Goal: Check status: Check status

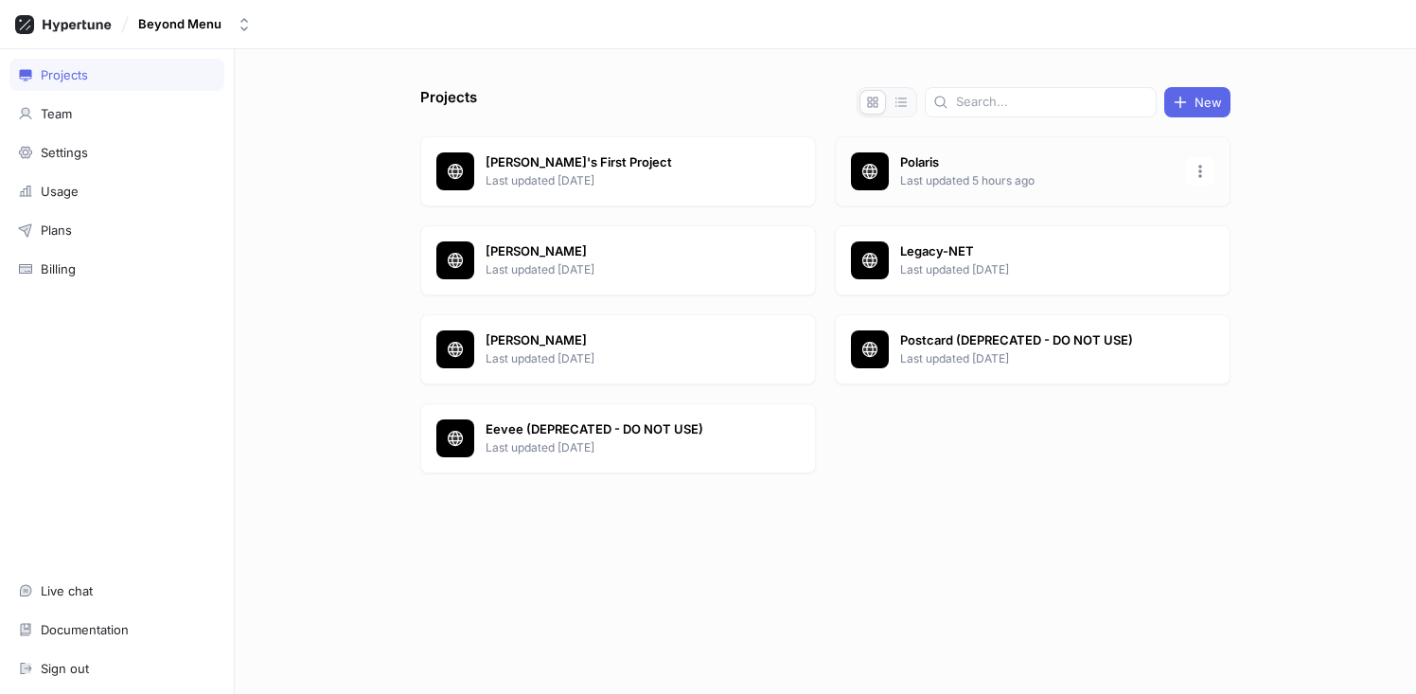
click at [907, 177] on p "Last updated 5 hours ago" at bounding box center [1037, 180] width 274 height 17
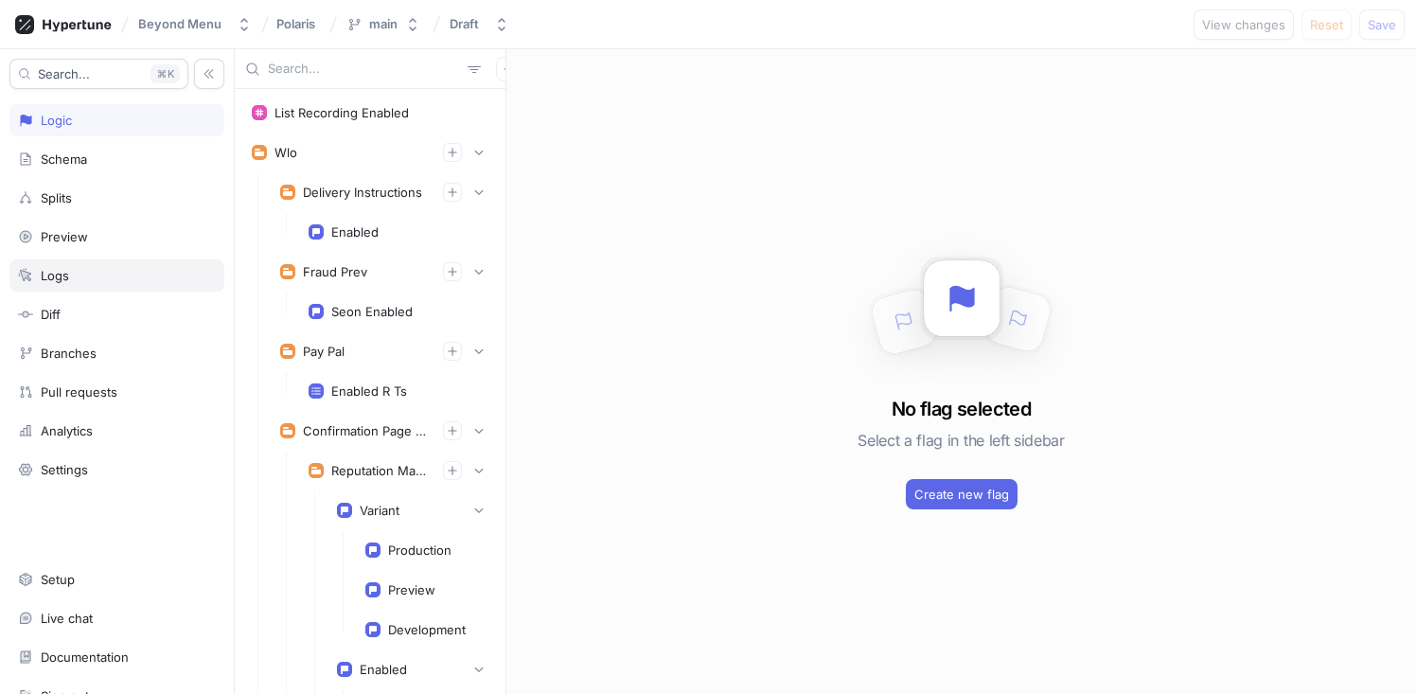
click at [109, 280] on div "Logs" at bounding box center [117, 275] width 198 height 15
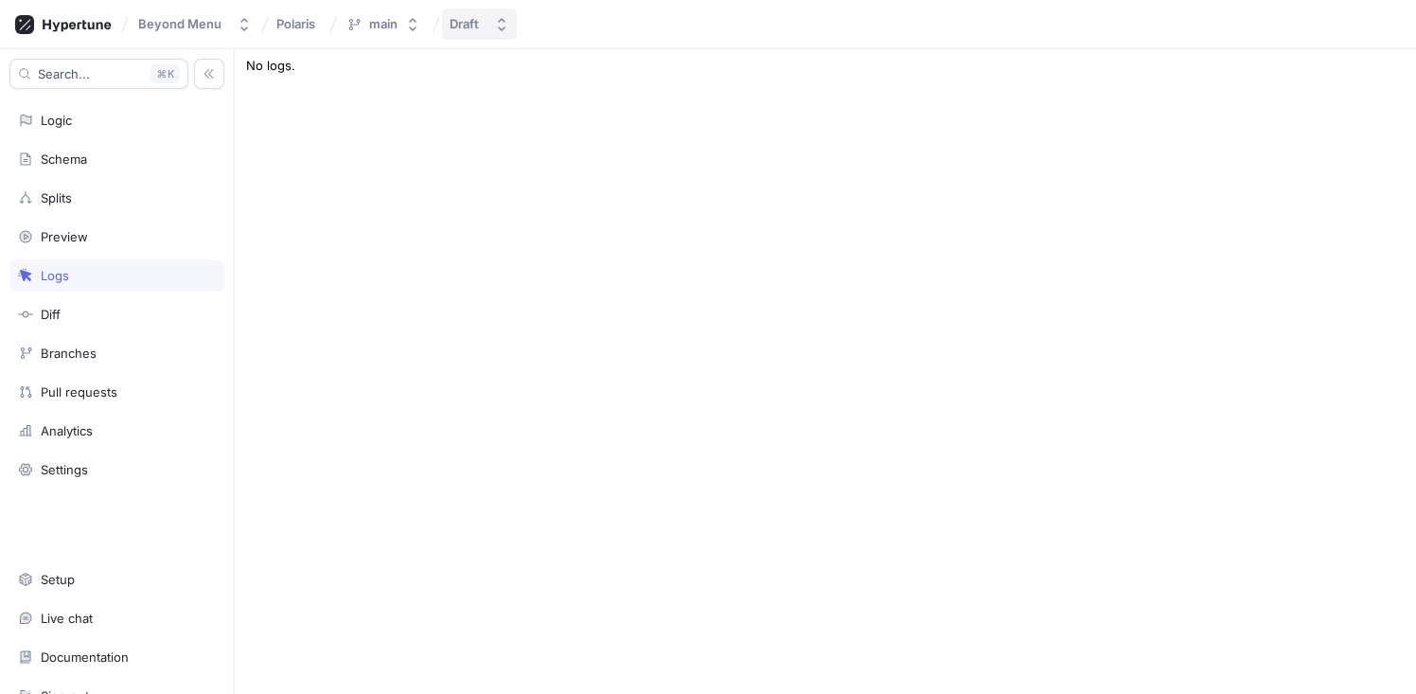
click at [486, 27] on button "Draft" at bounding box center [479, 24] width 75 height 31
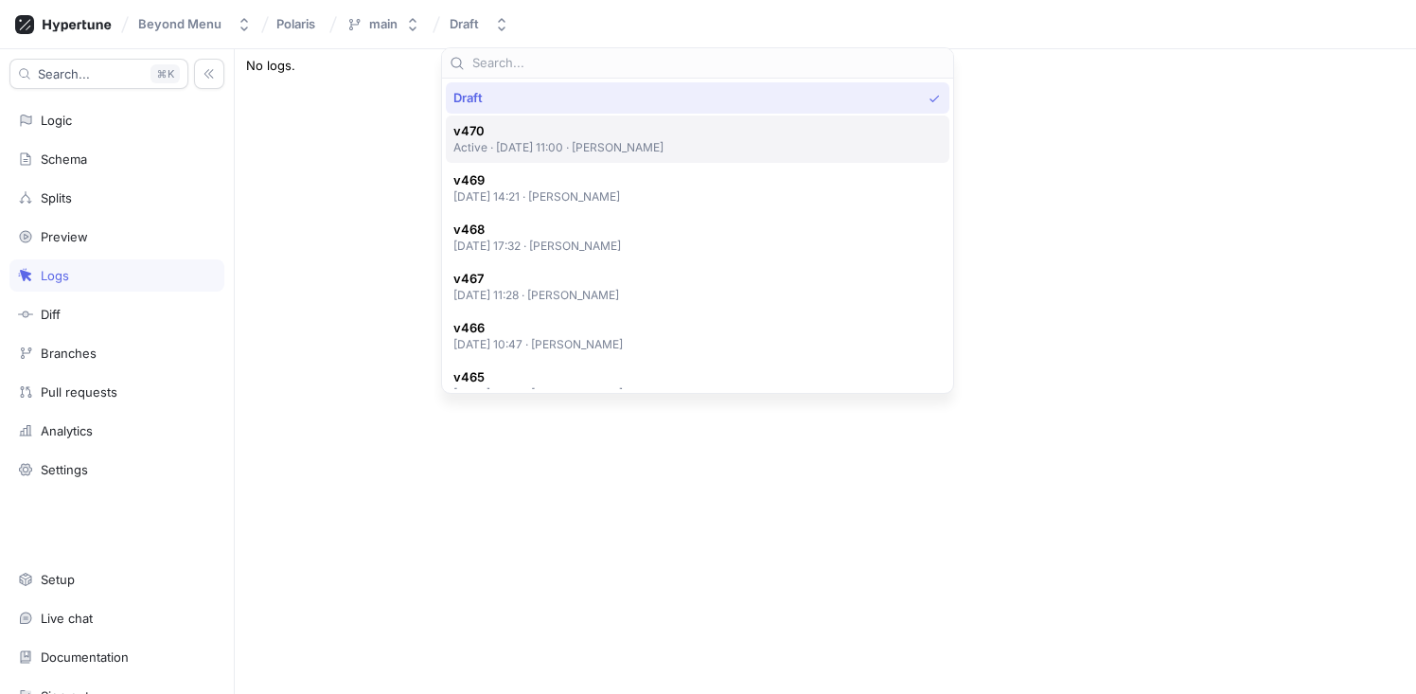
click at [533, 135] on span "v470" at bounding box center [558, 131] width 211 height 16
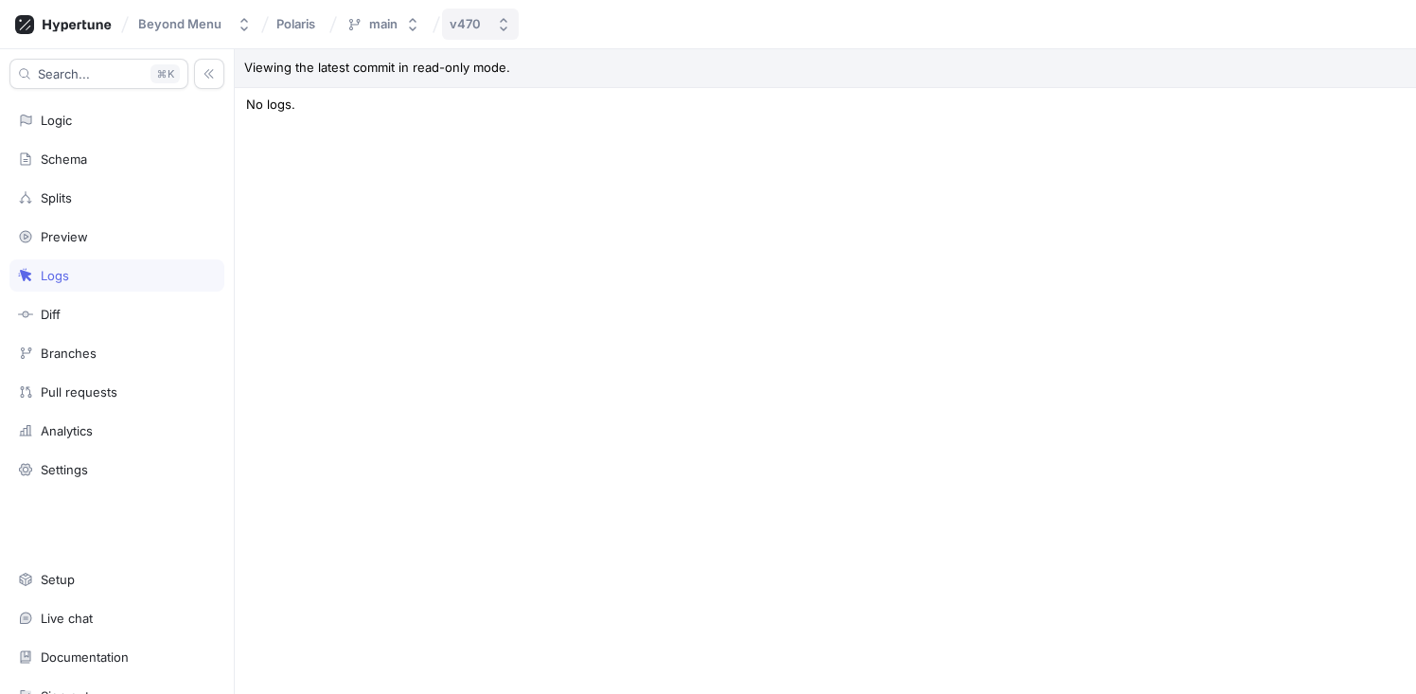
click at [488, 28] on button "v470" at bounding box center [480, 24] width 77 height 31
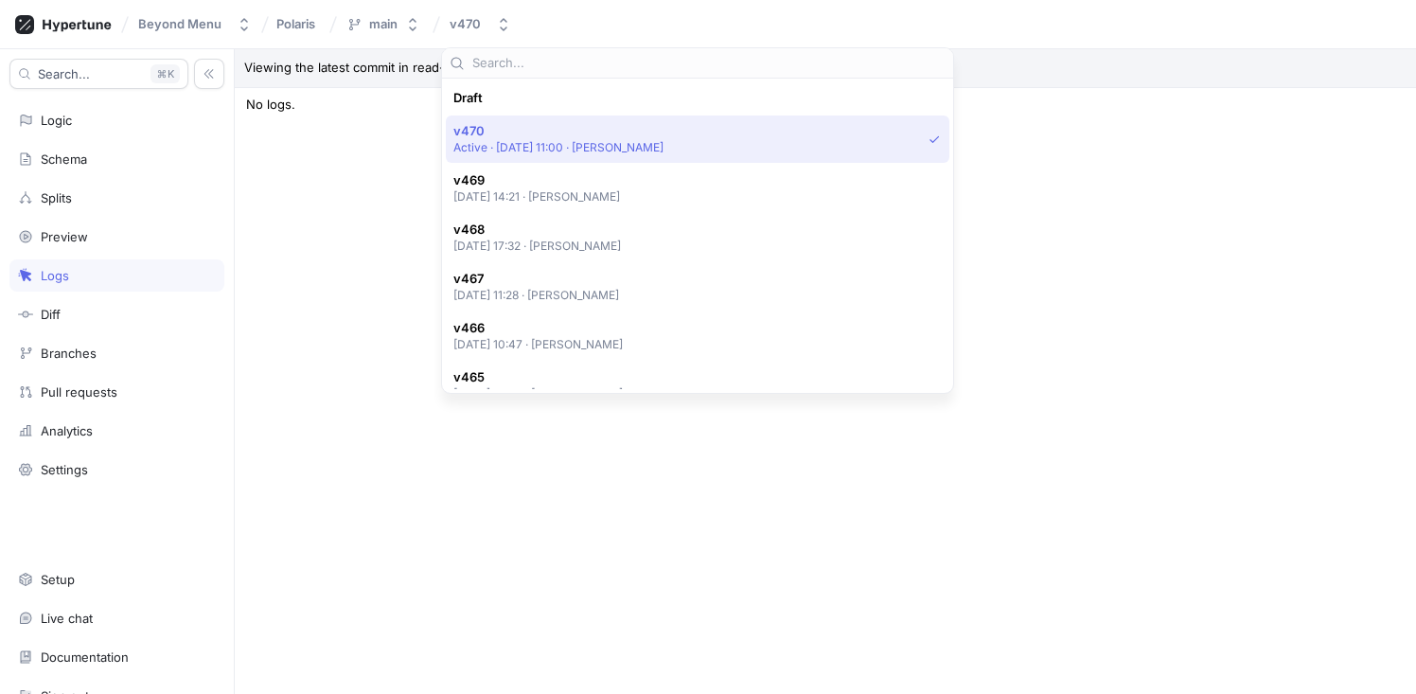
scroll to position [33, 0]
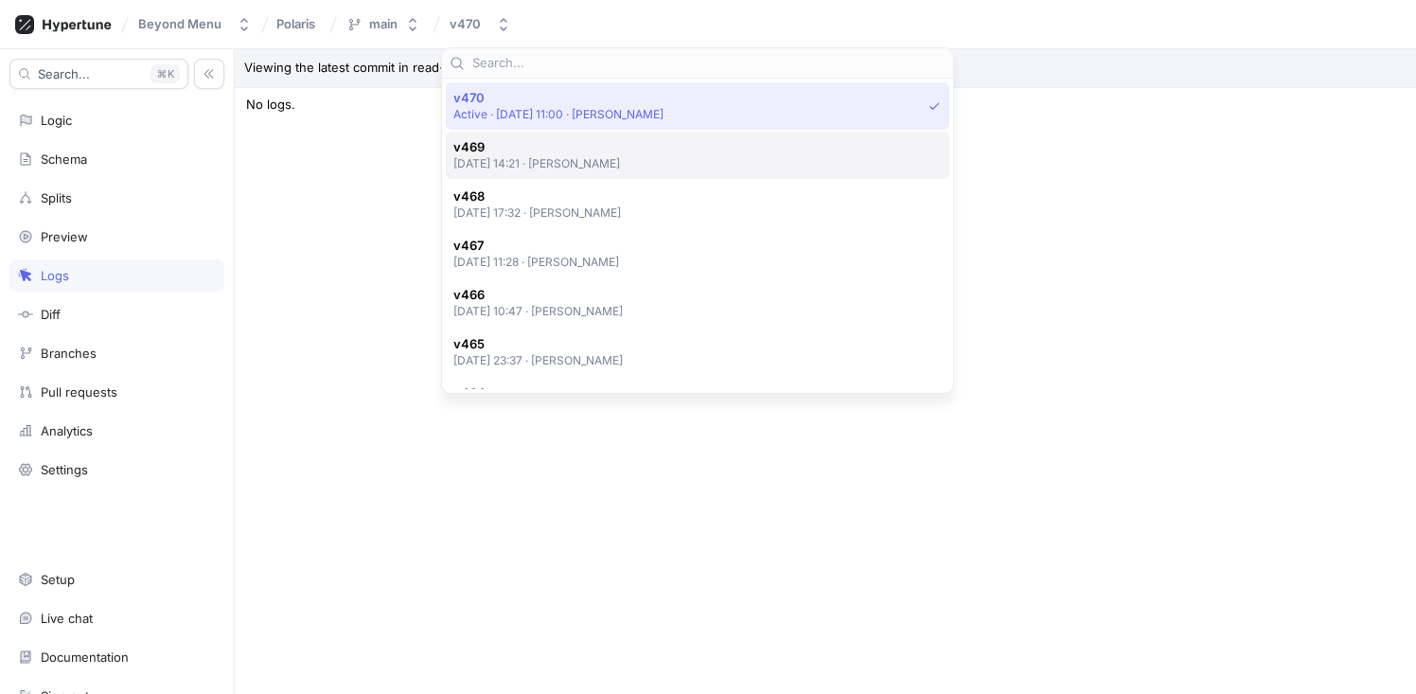
click at [503, 152] on span "v469" at bounding box center [537, 147] width 168 height 16
